Goal: Use online tool/utility: Utilize a website feature to perform a specific function

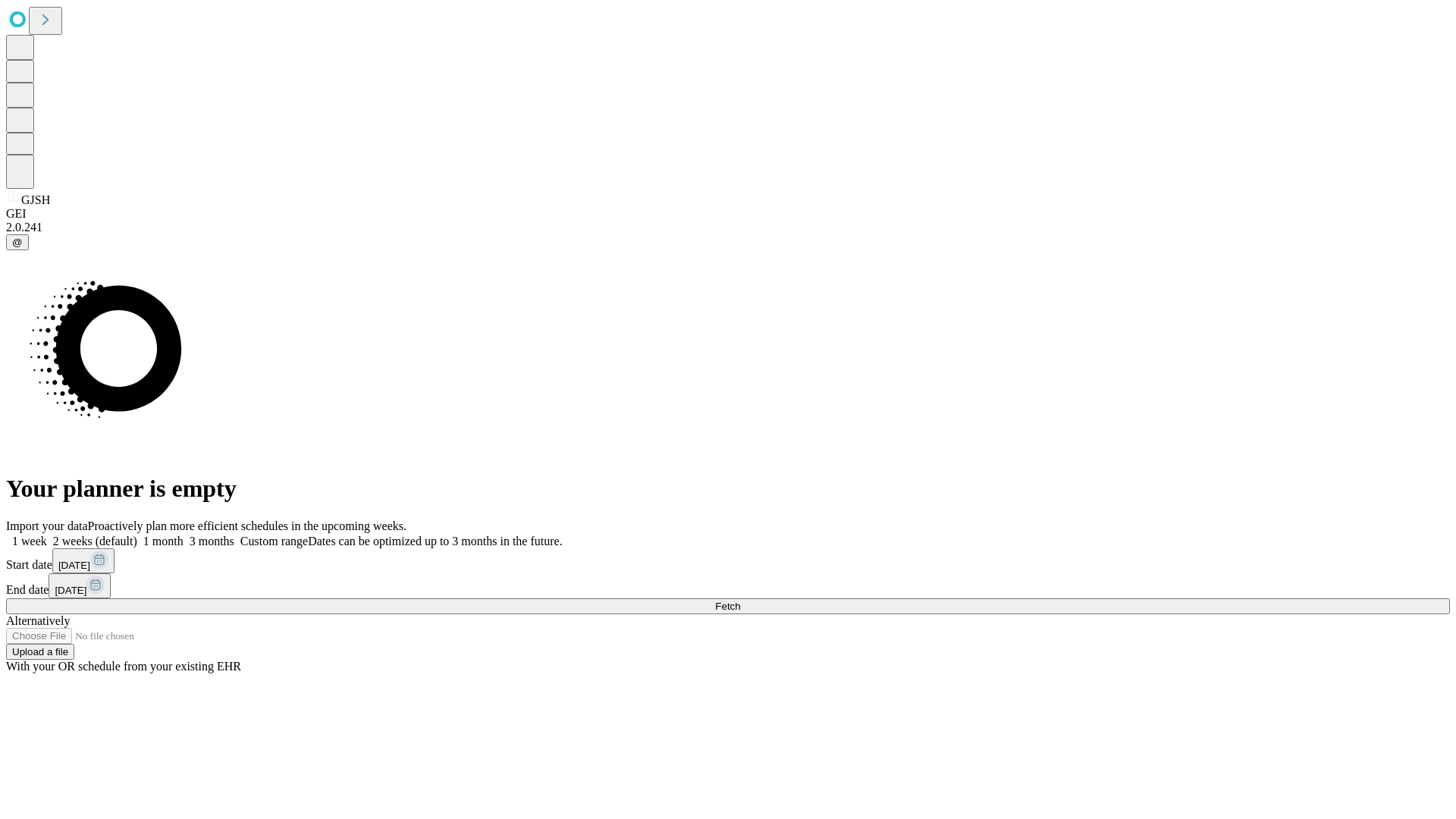
click at [740, 600] on span "Fetch" at bounding box center [727, 606] width 25 height 11
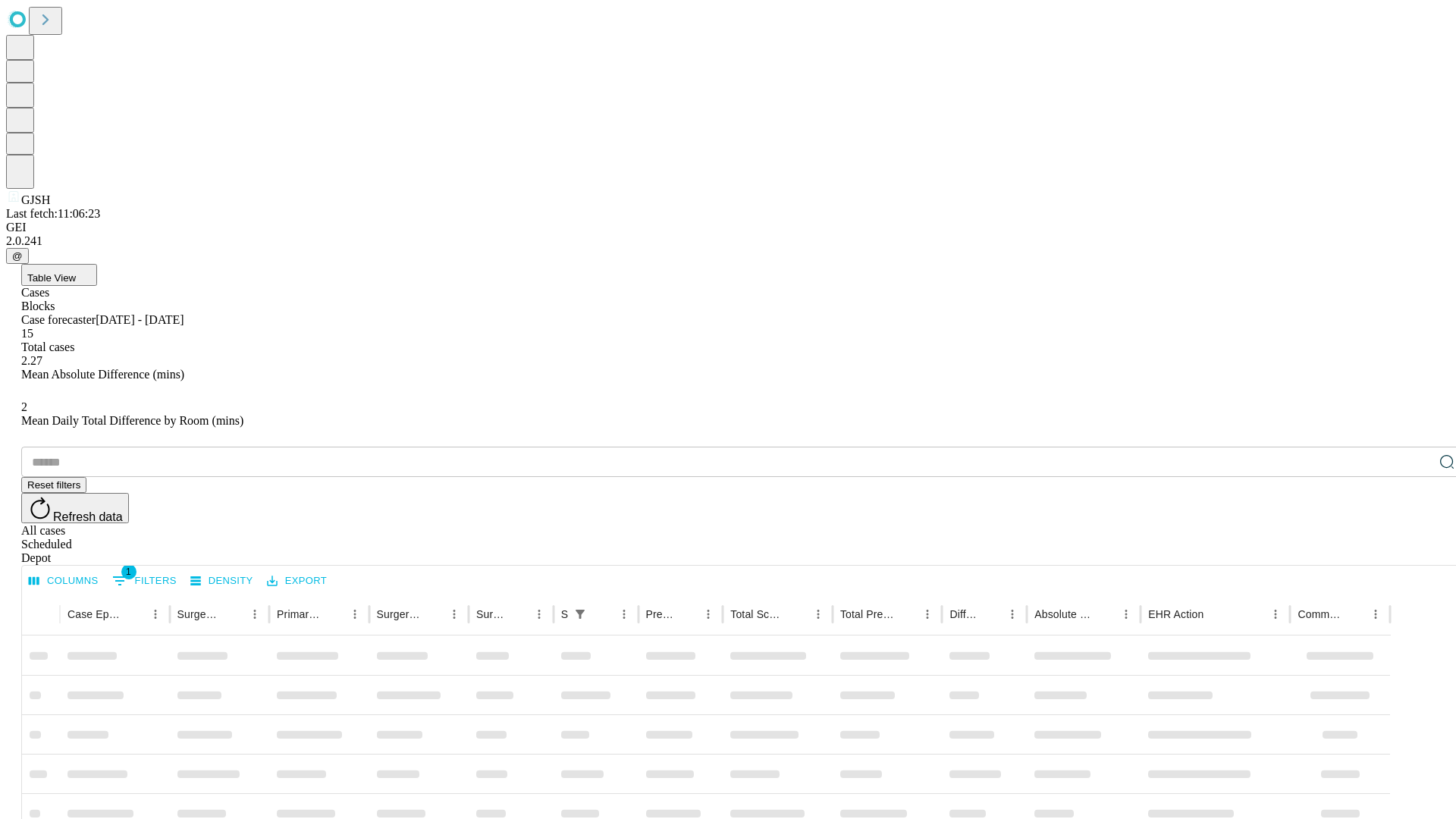
click at [1417, 552] on div "Depot" at bounding box center [743, 558] width 1444 height 14
